Goal: Task Accomplishment & Management: Use online tool/utility

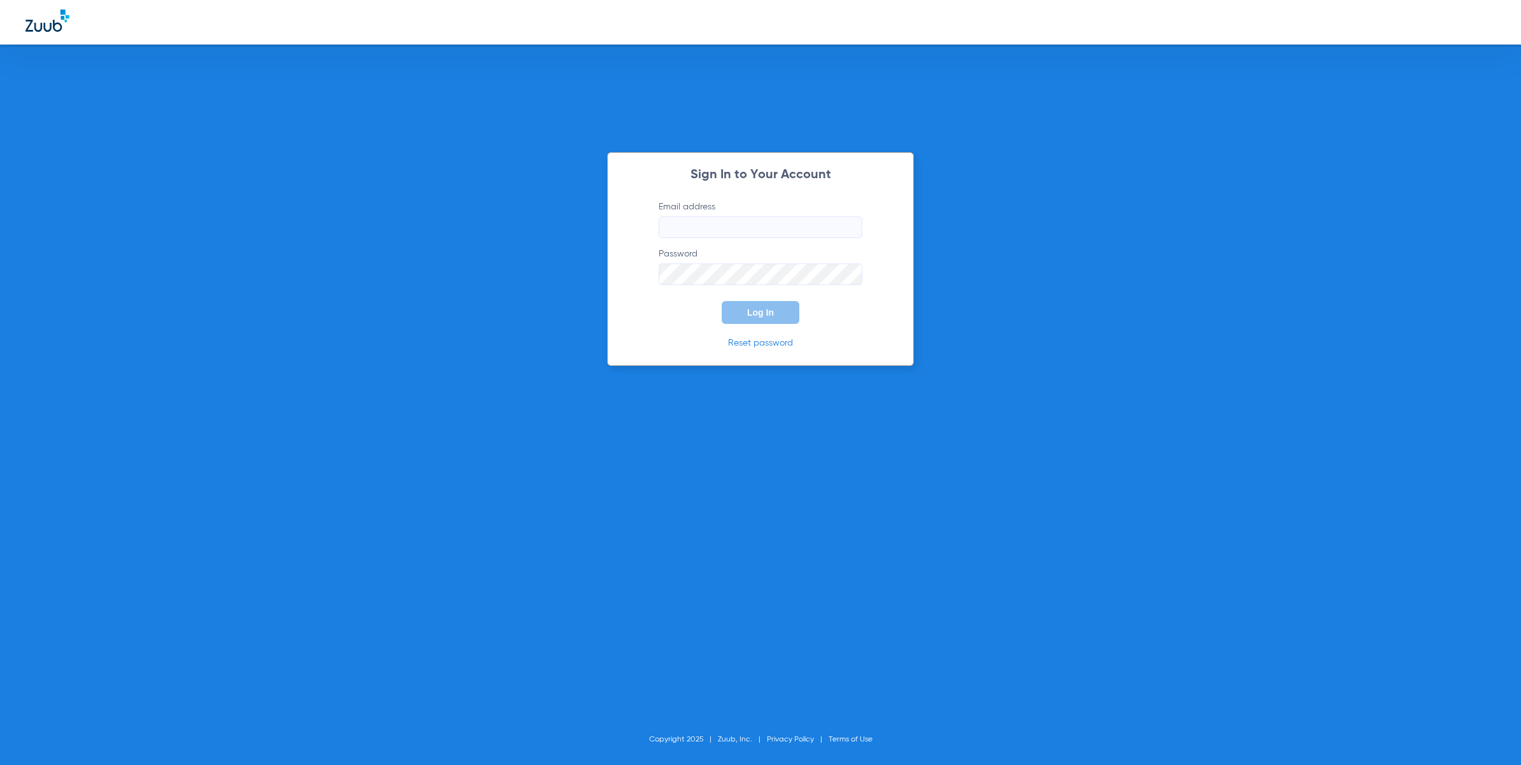
type input "[EMAIL_ADDRESS][DOMAIN_NAME]"
click at [771, 316] on span "Log In" at bounding box center [760, 312] width 27 height 10
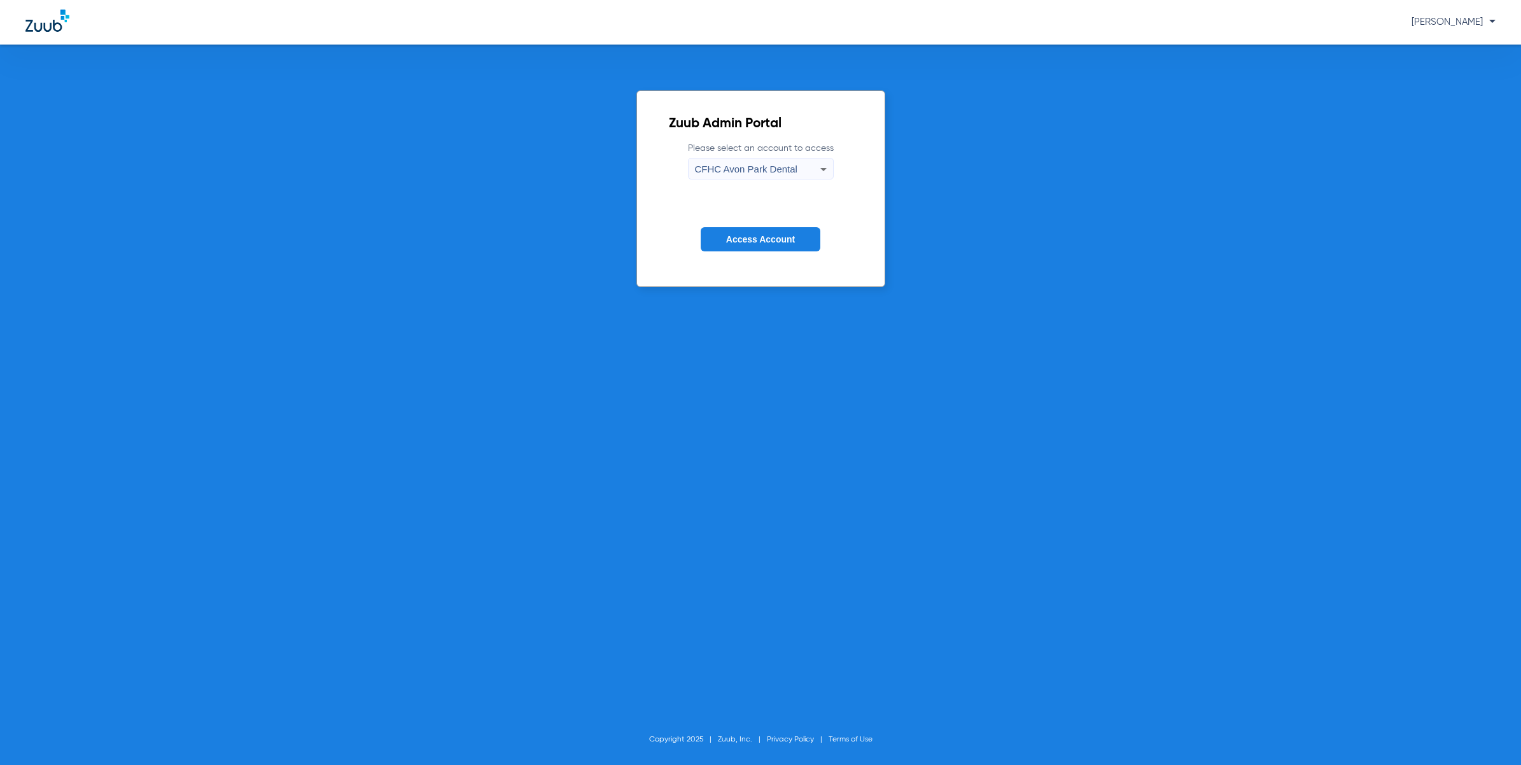
click at [760, 169] on span "CFHC Avon Park Dental" at bounding box center [746, 169] width 102 height 11
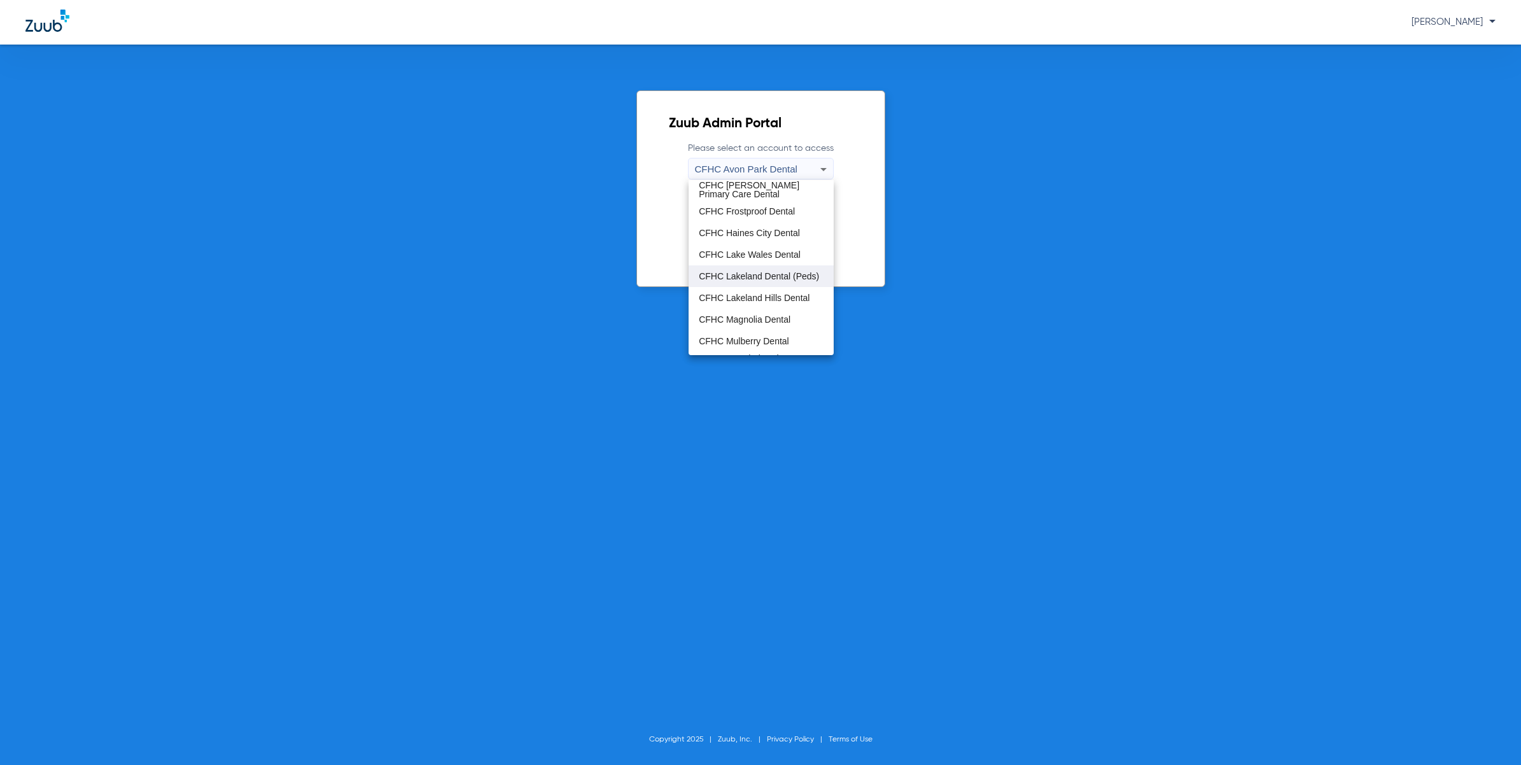
scroll to position [84, 0]
click at [772, 294] on mat-option "CFHC Mulberry Dental" at bounding box center [760, 302] width 145 height 22
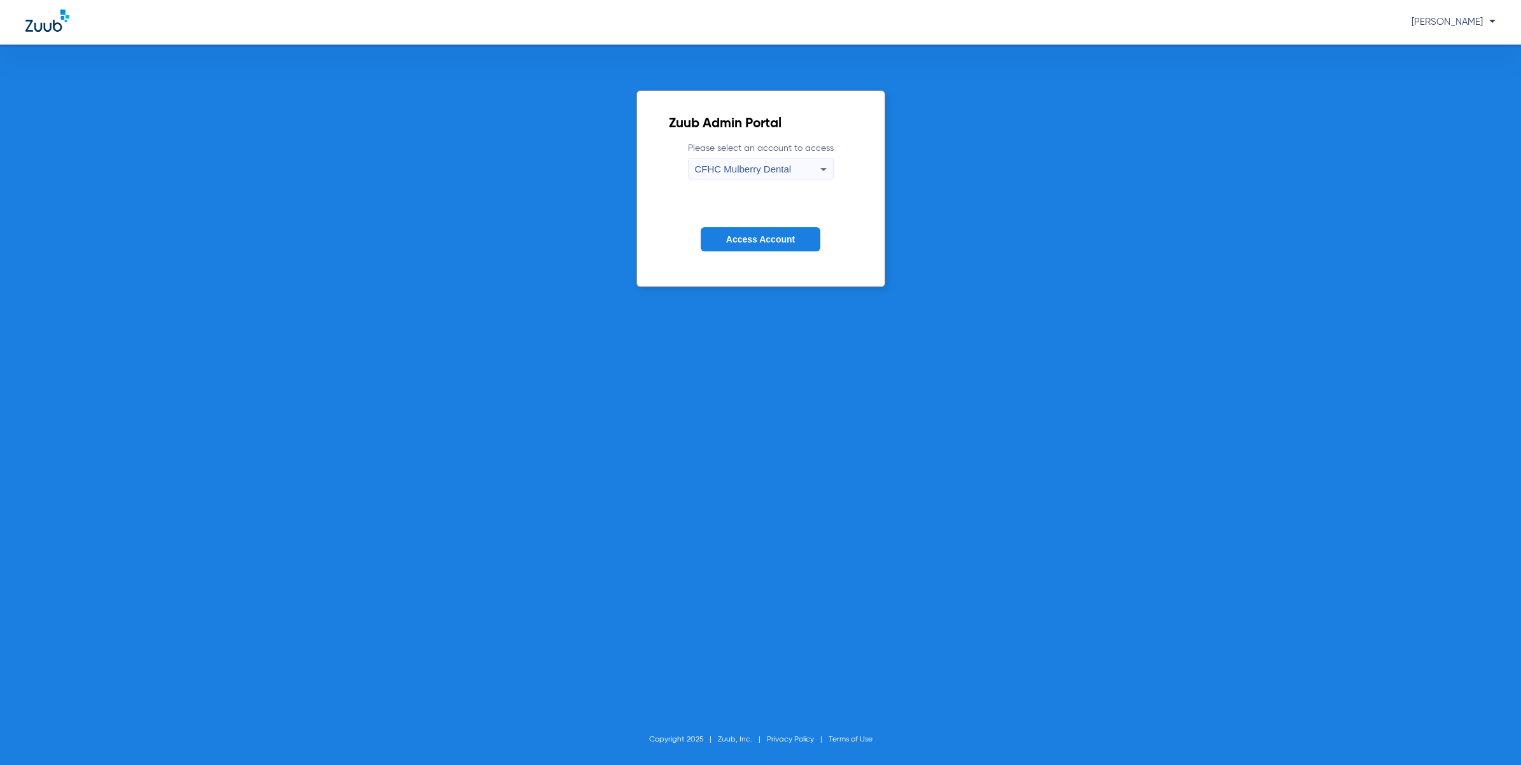
click at [773, 239] on span "Access Account" at bounding box center [760, 239] width 69 height 10
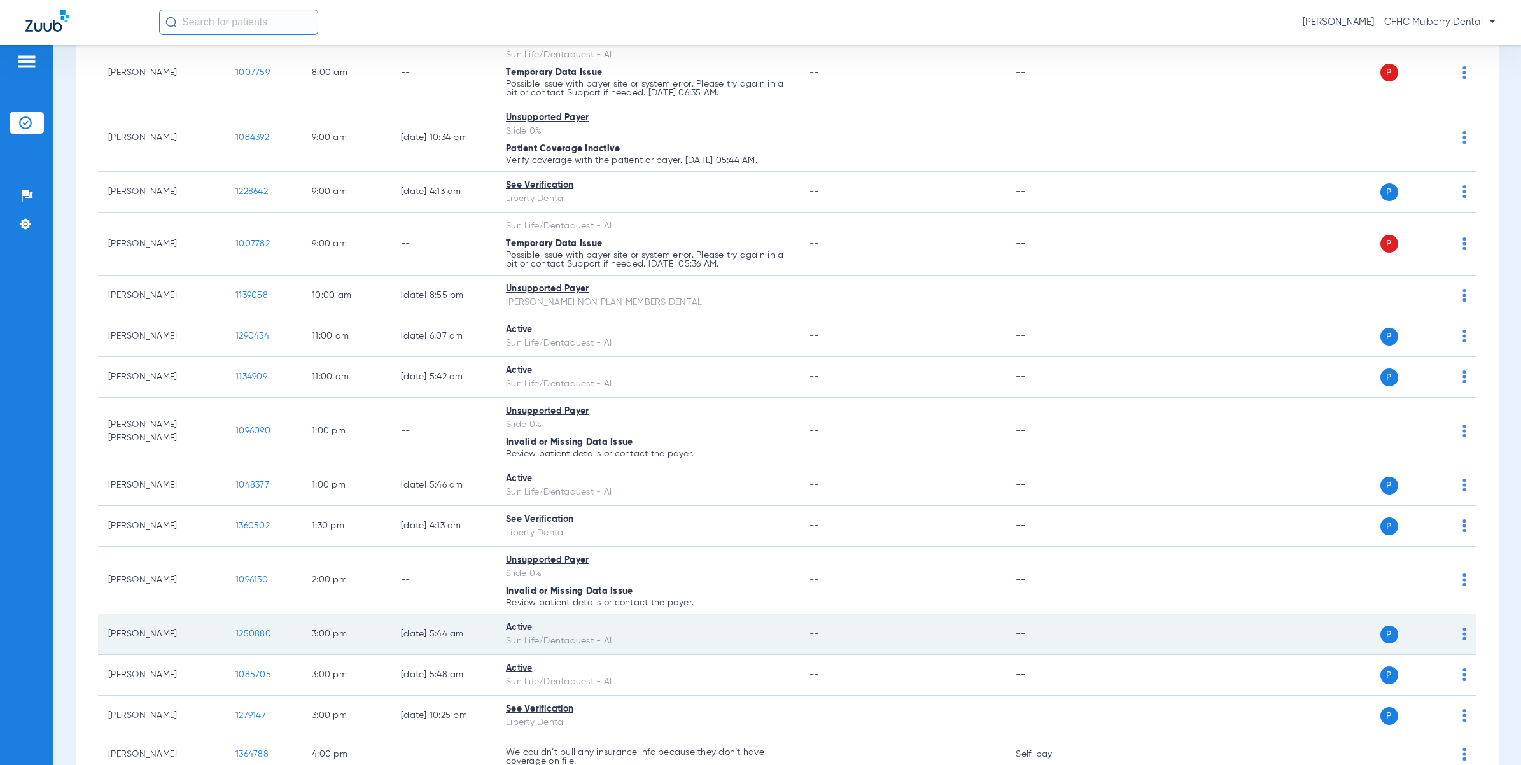
scroll to position [328, 0]
